Goal: Task Accomplishment & Management: Use online tool/utility

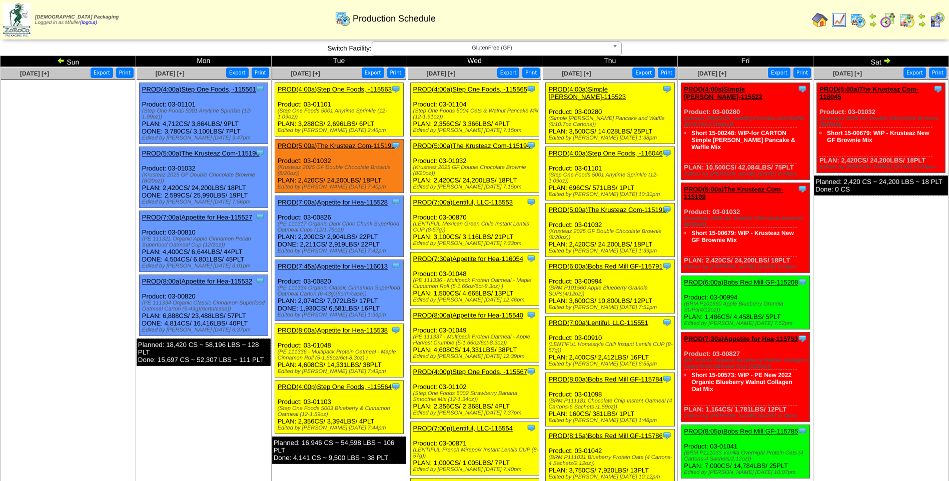
click at [446, 51] on span "GlutenFree (GF)" at bounding box center [492, 48] width 232 height 12
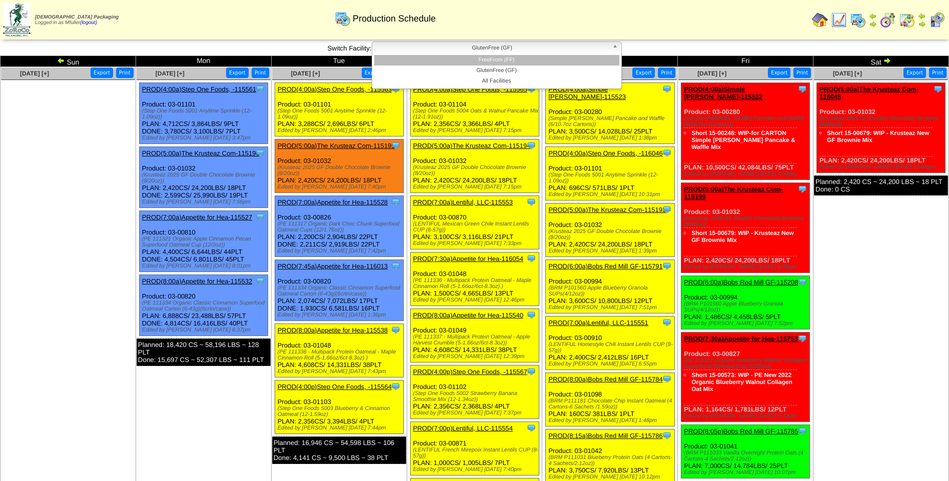
click at [463, 63] on li "FreeFrom (FF)" at bounding box center [496, 60] width 245 height 11
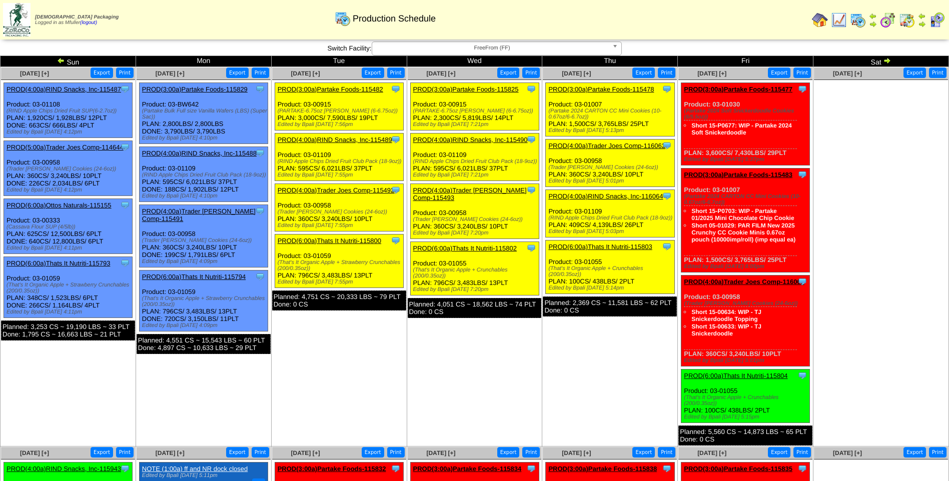
click at [612, 86] on link "PROD(3:00a)Partake Foods-115478" at bounding box center [601, 90] width 106 height 8
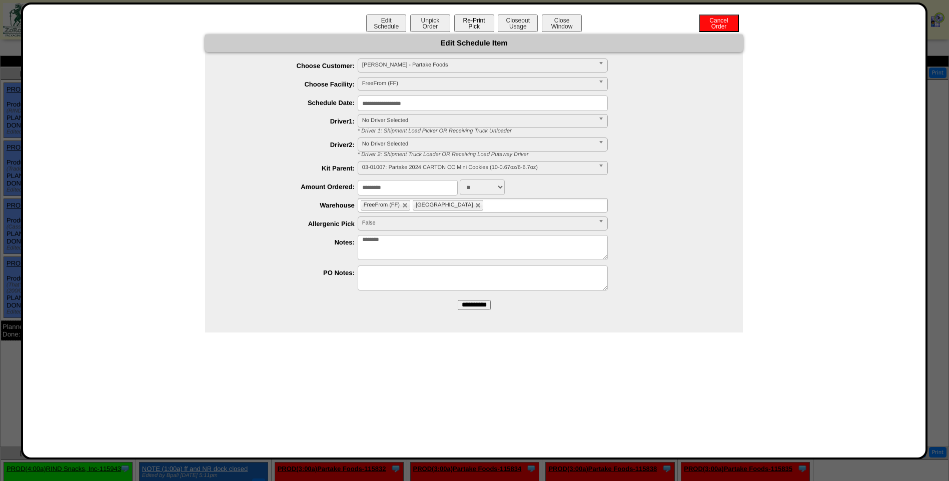
click at [473, 29] on button "Re-Print Pick" at bounding box center [474, 24] width 40 height 18
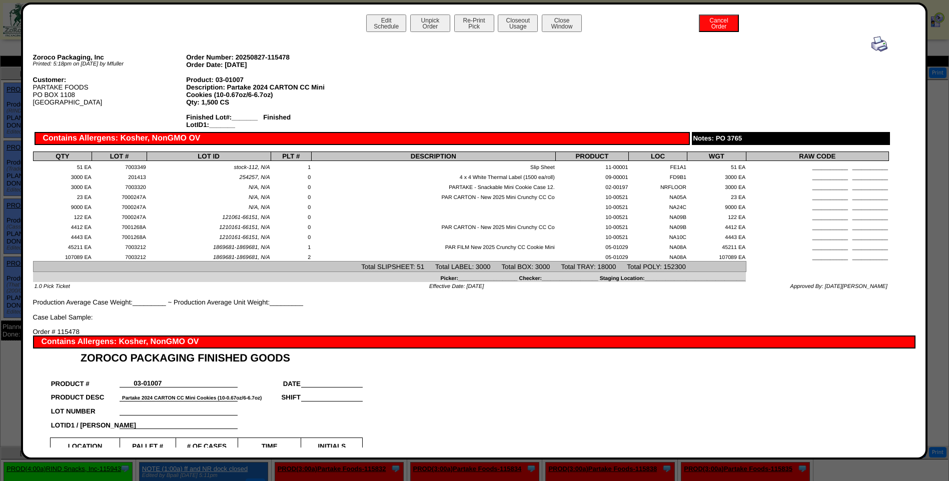
click at [871, 43] on img at bounding box center [879, 44] width 16 height 16
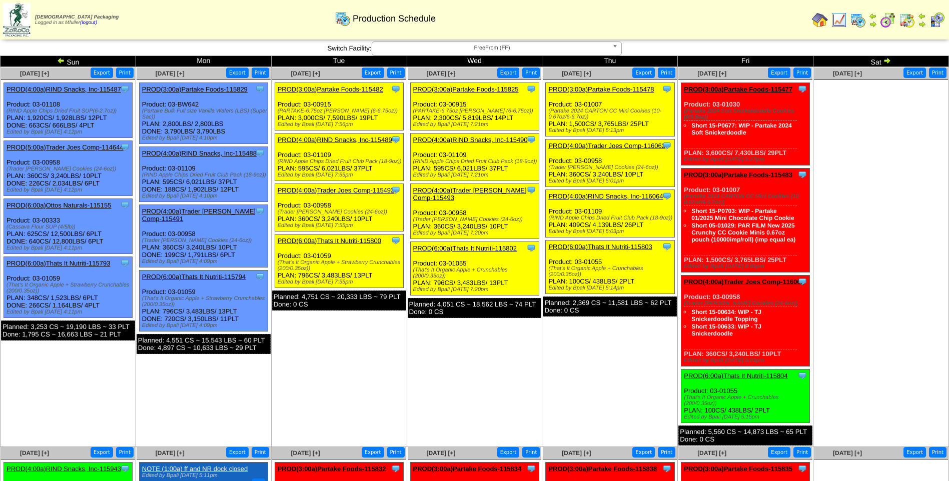
click at [604, 144] on link "PROD(4:00a)Trader Joes Comp-116062" at bounding box center [606, 146] width 117 height 8
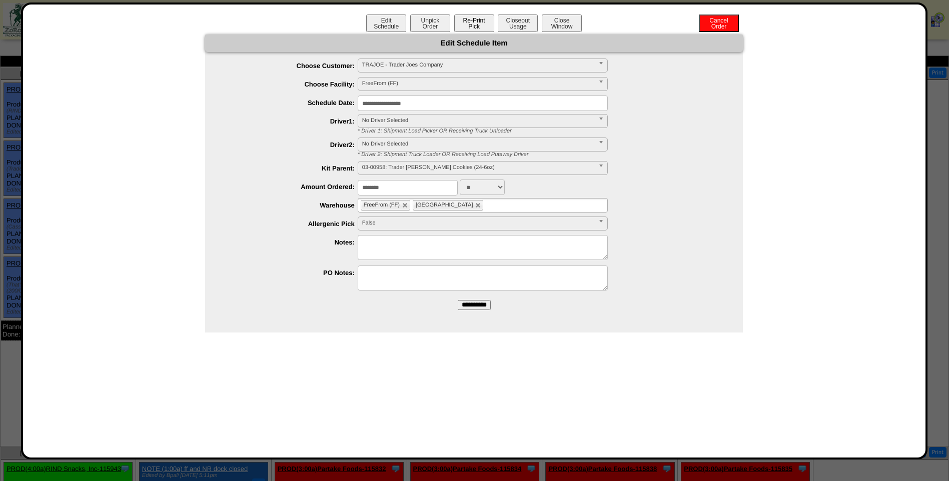
click at [475, 26] on button "Re-Print Pick" at bounding box center [474, 24] width 40 height 18
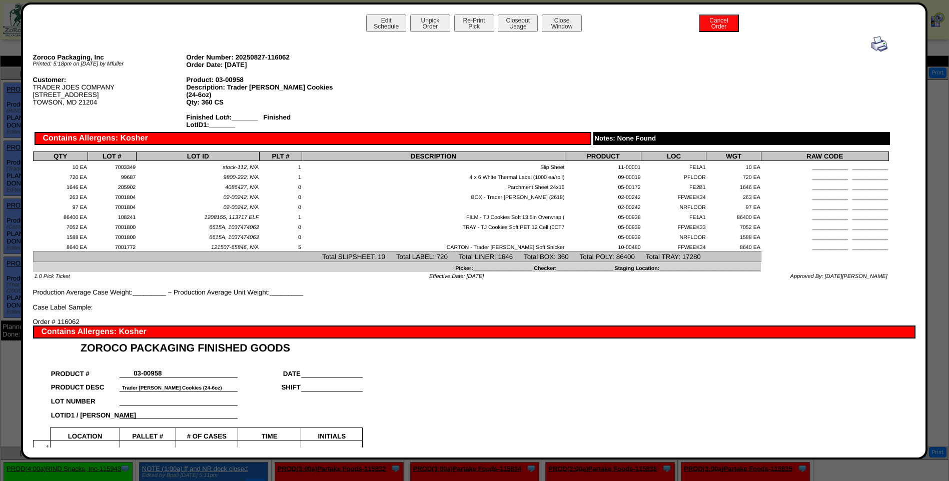
click at [875, 46] on img at bounding box center [879, 44] width 16 height 16
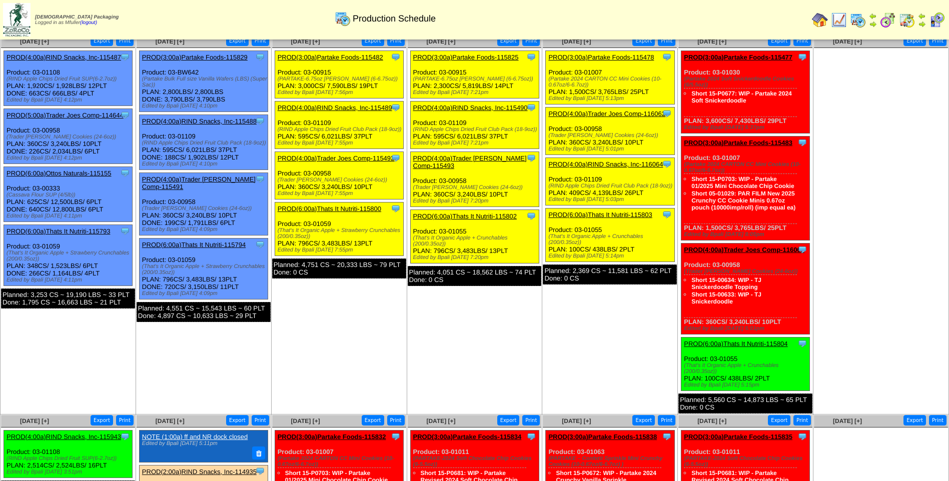
scroll to position [50, 0]
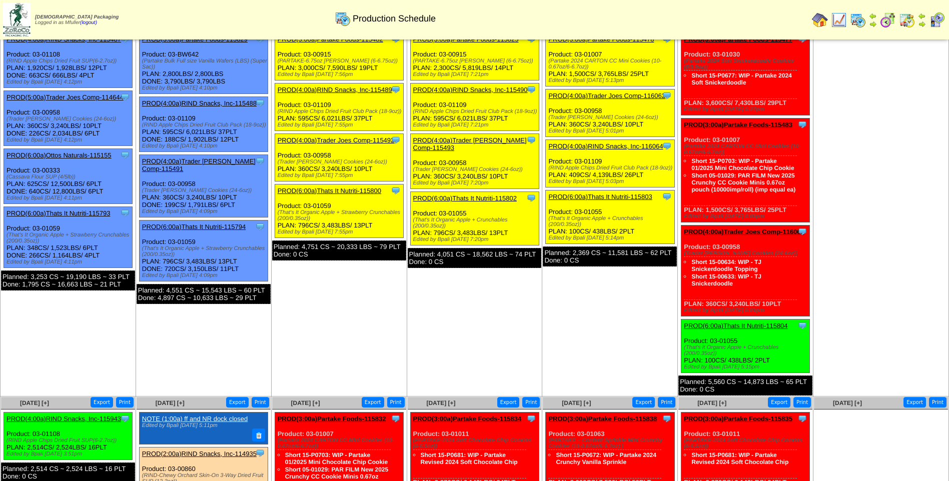
click at [625, 147] on link "PROD(4:00a)RIND Snacks, Inc-116064" at bounding box center [605, 147] width 115 height 8
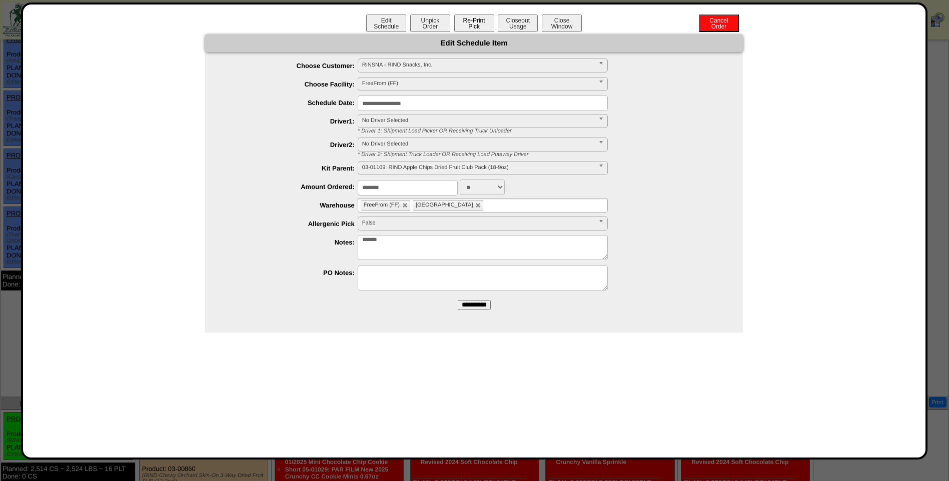
click at [483, 28] on button "Re-Print Pick" at bounding box center [474, 24] width 40 height 18
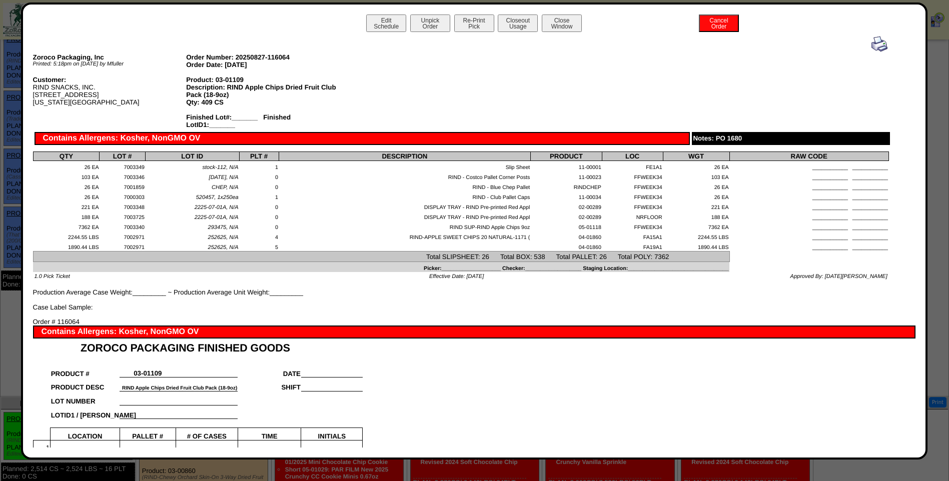
click at [871, 41] on img at bounding box center [879, 44] width 16 height 16
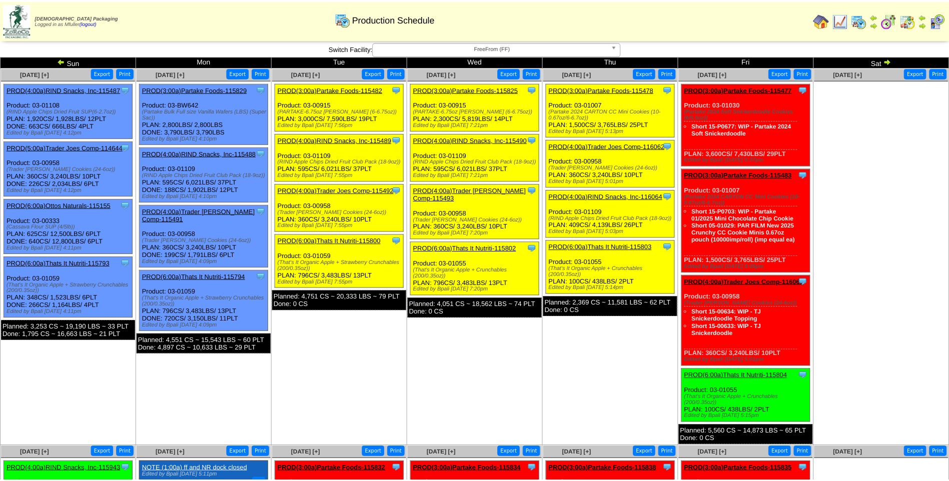
scroll to position [50, 0]
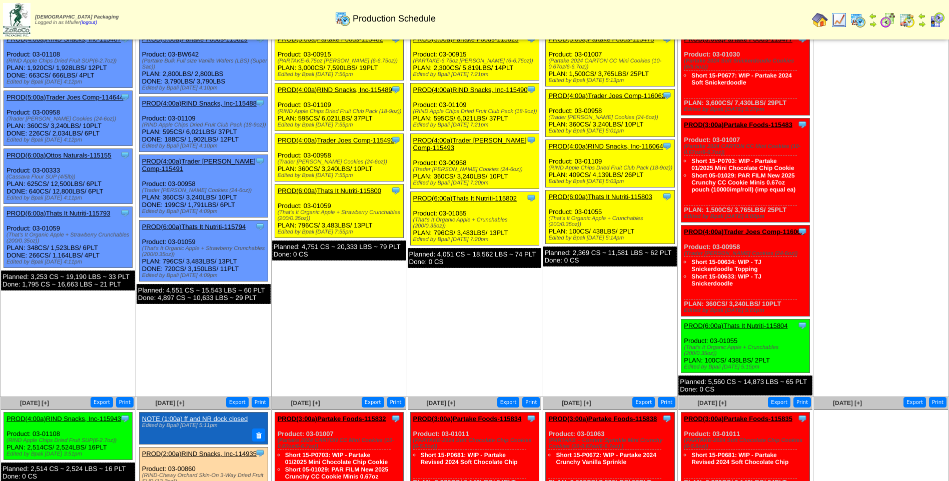
click at [596, 197] on link "PROD(6:00a)Thats It Nutriti-115803" at bounding box center [600, 197] width 104 height 8
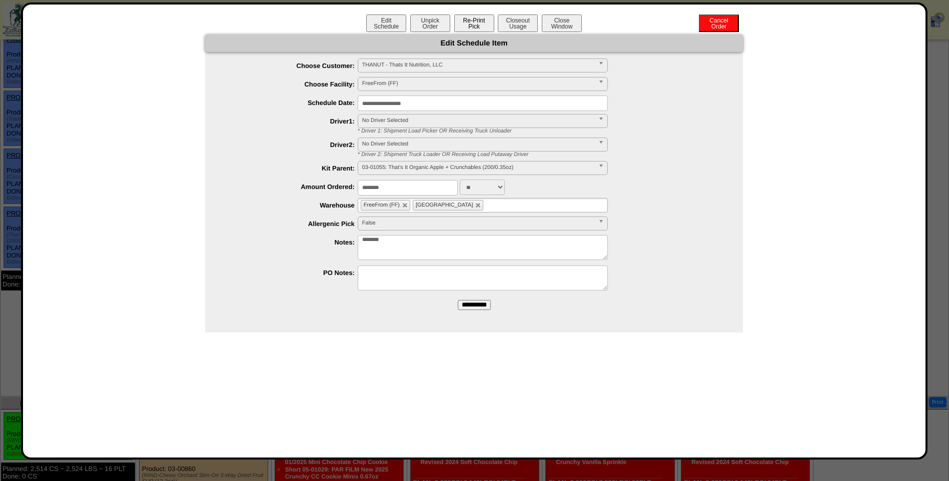
click at [470, 22] on button "Re-Print Pick" at bounding box center [474, 24] width 40 height 18
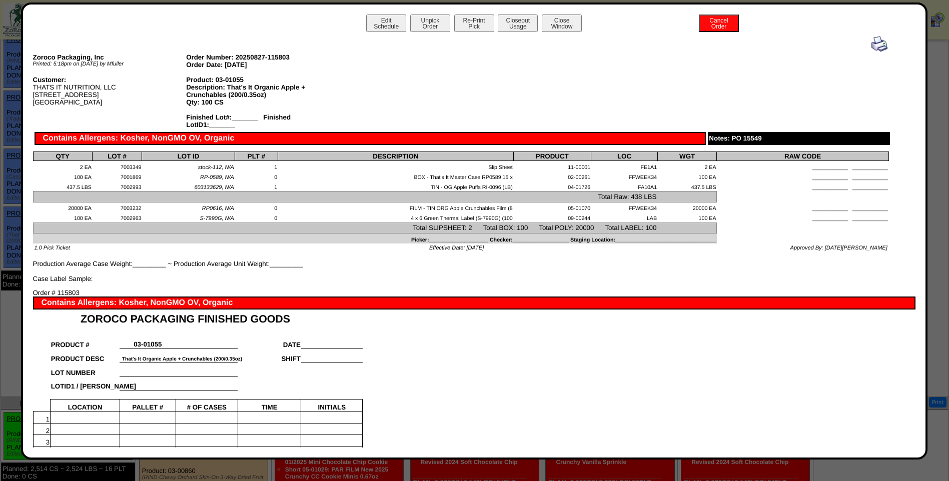
click at [876, 49] on img at bounding box center [879, 44] width 16 height 16
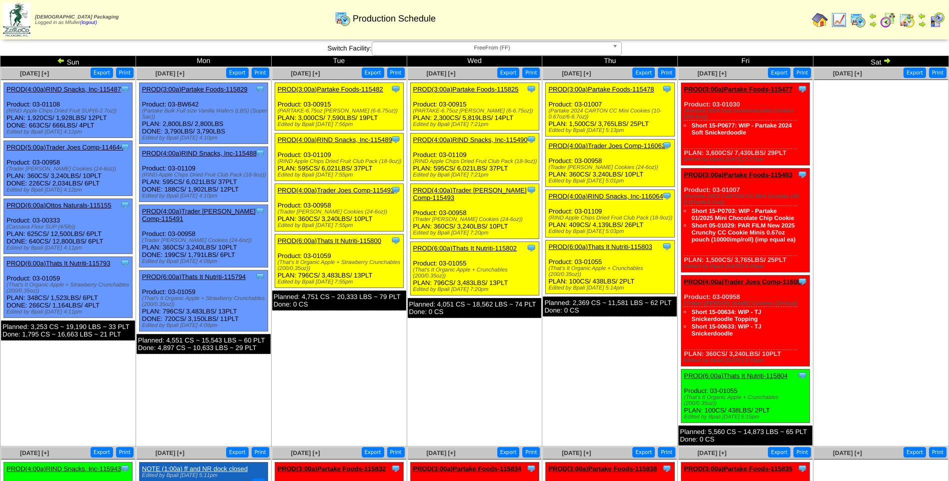
click at [586, 44] on span "FreeFrom (FF)" at bounding box center [492, 48] width 232 height 12
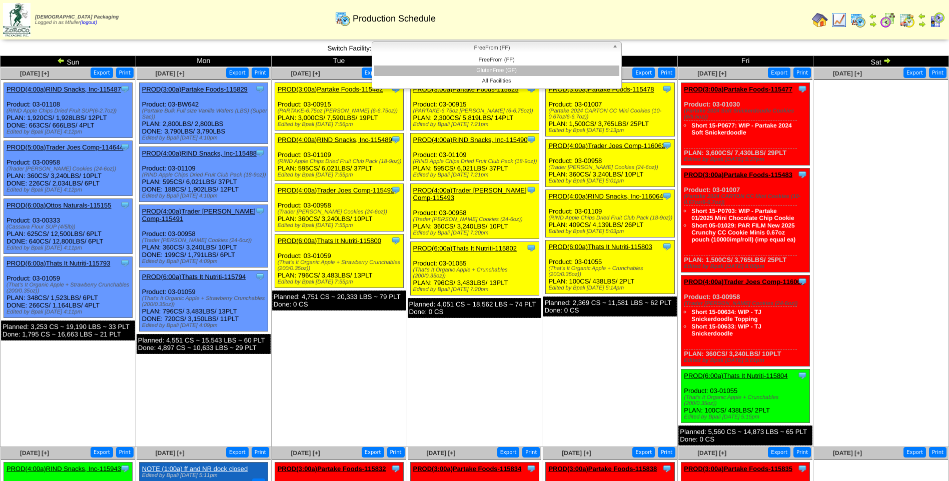
click at [568, 70] on li "GlutenFree (GF)" at bounding box center [496, 71] width 245 height 11
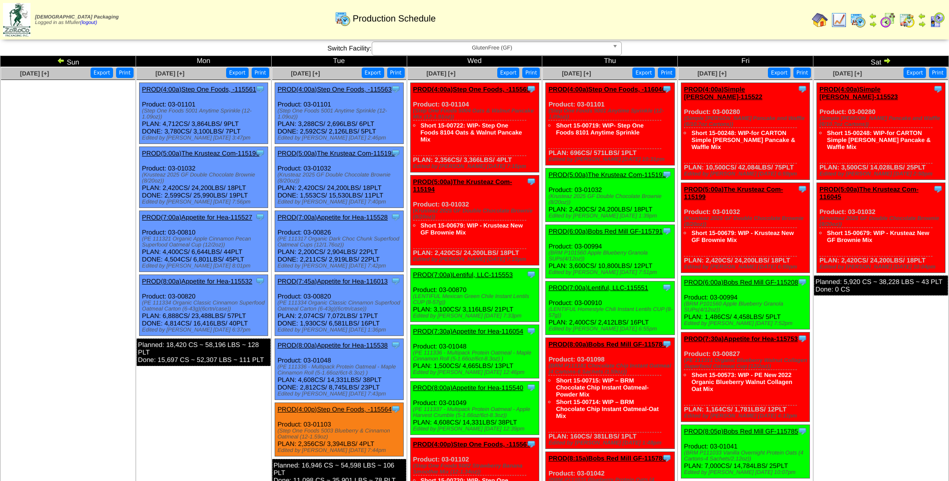
click at [542, 45] on span "GlutenFree (GF)" at bounding box center [492, 48] width 232 height 12
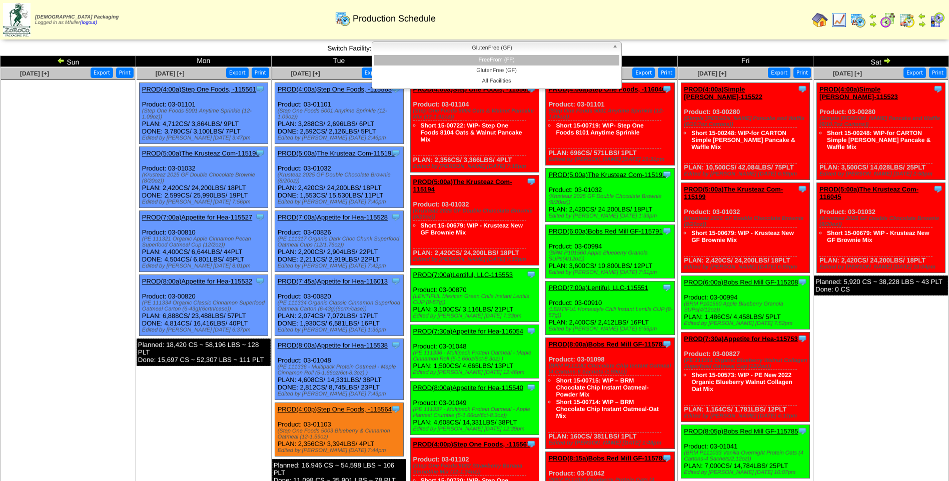
click at [540, 63] on li "FreeFrom (FF)" at bounding box center [496, 60] width 245 height 11
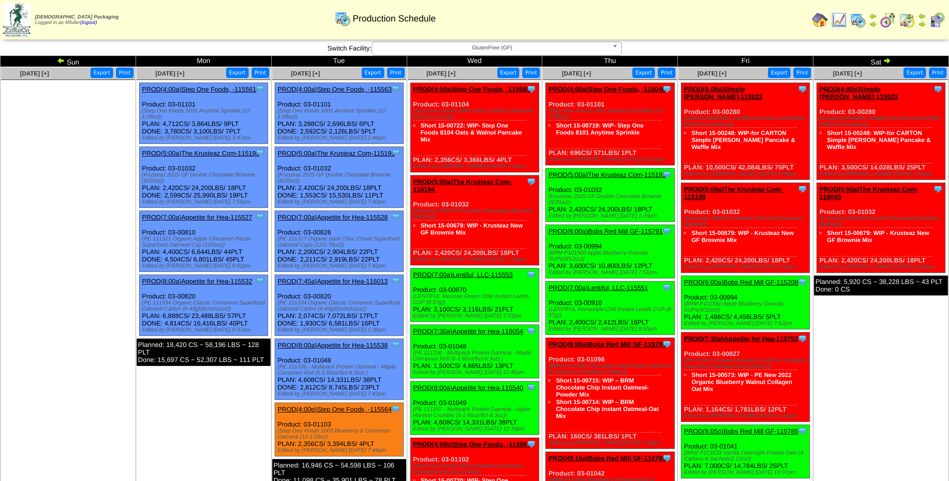
click at [902, 20] on img at bounding box center [907, 20] width 16 height 16
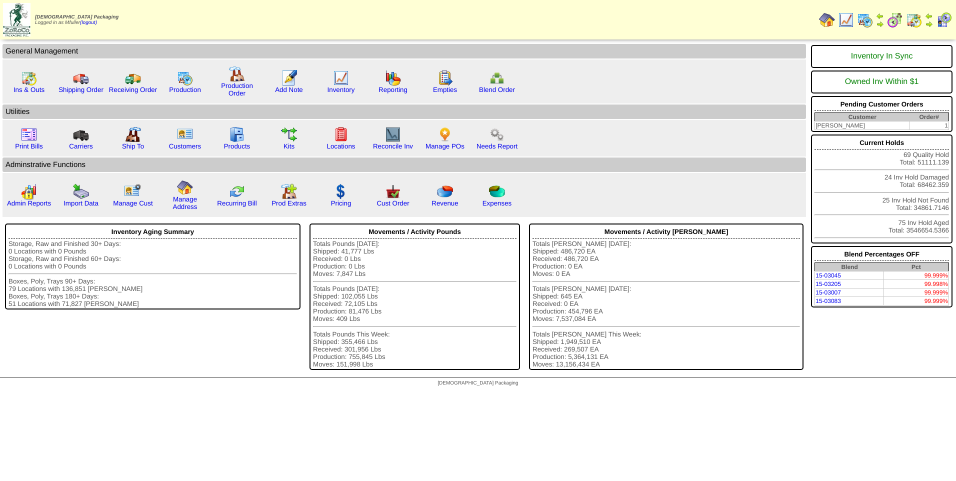
click at [847, 17] on img at bounding box center [846, 20] width 16 height 16
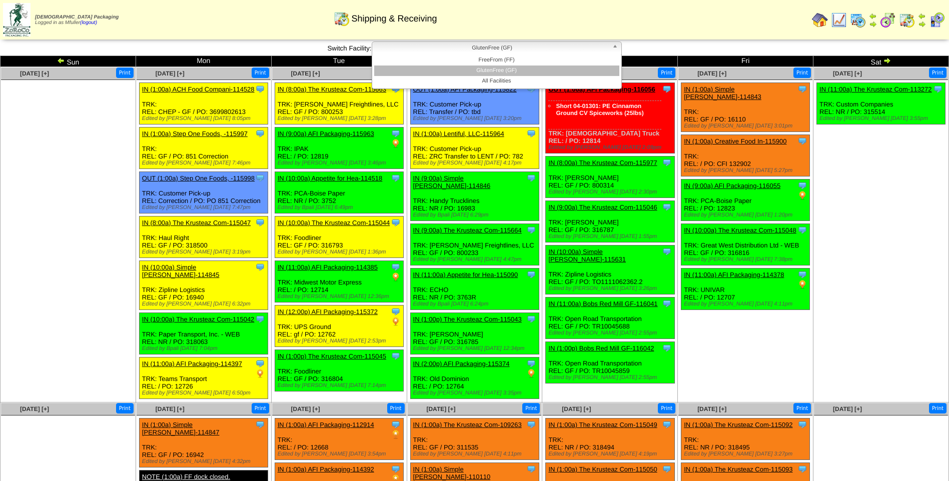
click at [521, 52] on span "GlutenFree (GF)" at bounding box center [492, 48] width 232 height 12
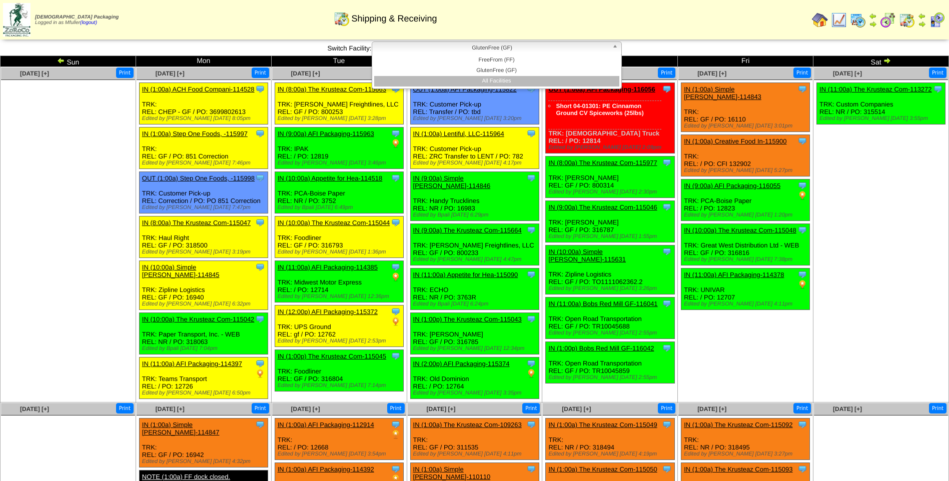
click at [513, 84] on li "All Facilities" at bounding box center [496, 81] width 245 height 11
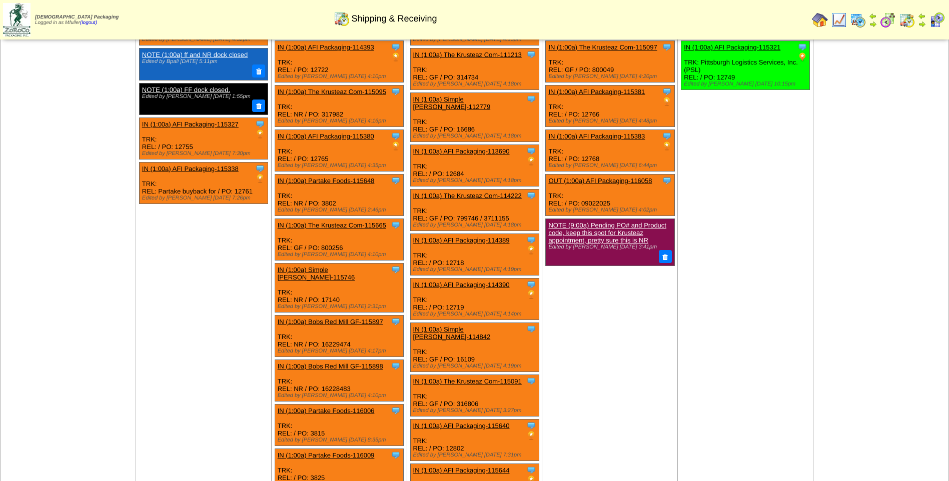
scroll to position [900, 0]
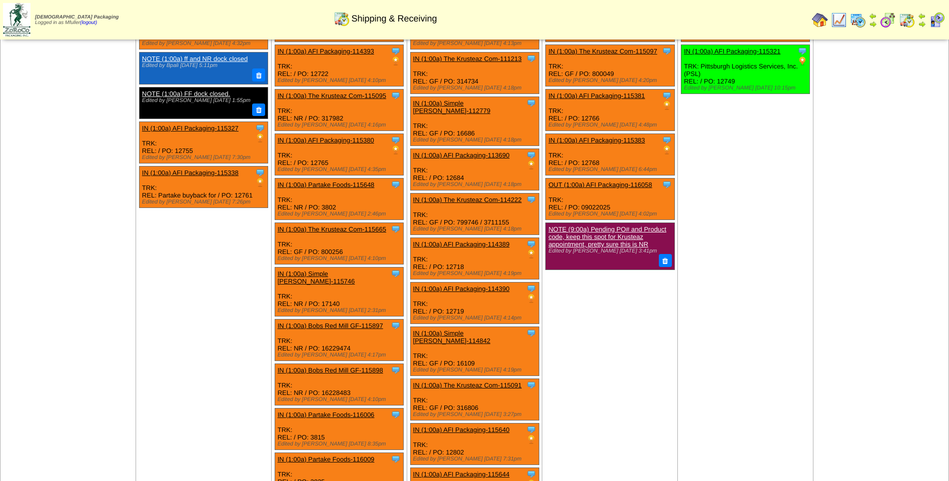
click at [923, 23] on img at bounding box center [922, 24] width 8 height 8
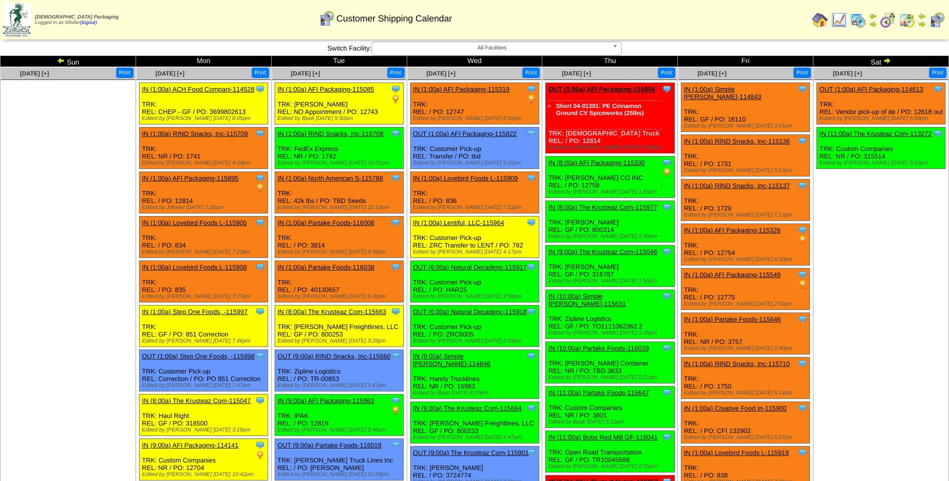
click at [905, 22] on img at bounding box center [907, 20] width 16 height 16
